Goal: Navigation & Orientation: Go to known website

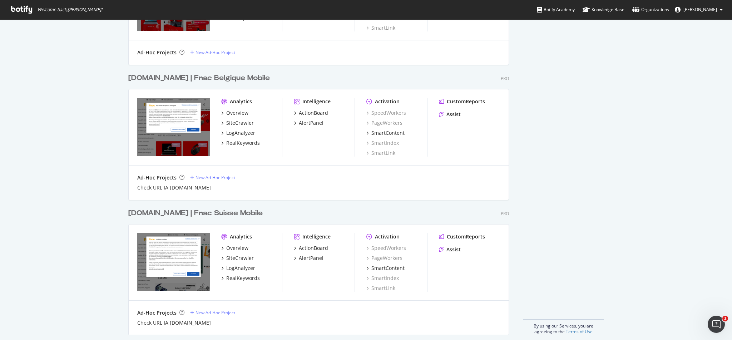
scroll to position [560, 0]
